Goal: Find specific page/section: Find specific page/section

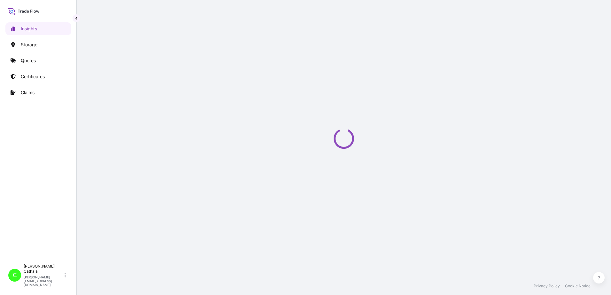
select select "2025"
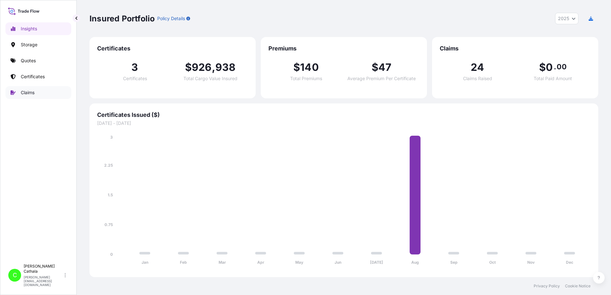
click at [25, 95] on p "Claims" at bounding box center [28, 92] width 14 height 6
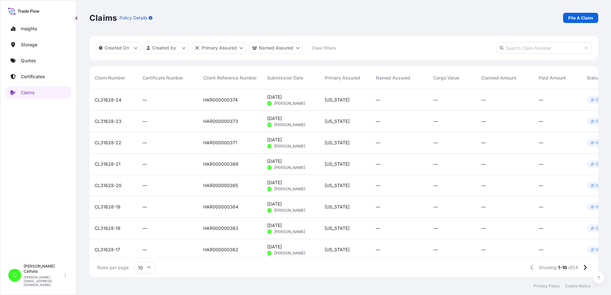
drag, startPoint x: 49, startPoint y: 206, endPoint x: 53, endPoint y: 204, distance: 4.6
click at [53, 204] on div "Insights Storage Quotes Certificates Claims" at bounding box center [38, 139] width 66 height 244
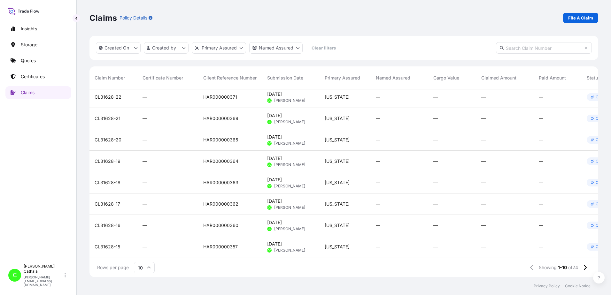
scroll to position [50, 0]
